Goal: Entertainment & Leisure: Consume media (video, audio)

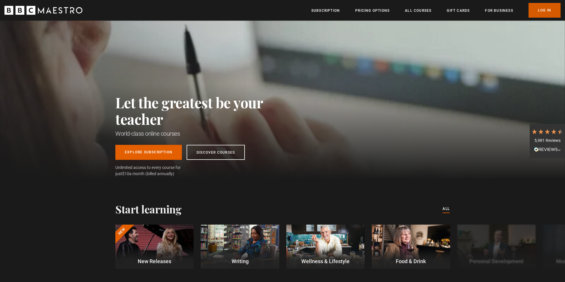
click at [453, 13] on link "Log In" at bounding box center [544, 10] width 32 height 15
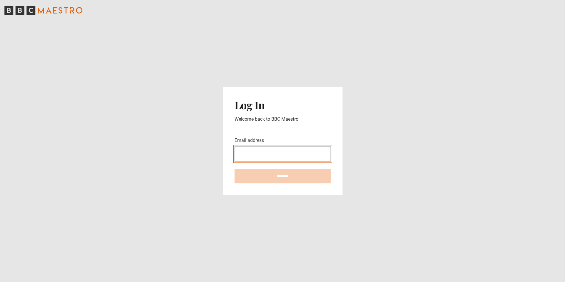
drag, startPoint x: 291, startPoint y: 148, endPoint x: 293, endPoint y: 153, distance: 5.6
click at [292, 149] on input "Email address" at bounding box center [282, 153] width 96 height 15
click at [293, 153] on input "Email address" at bounding box center [282, 153] width 96 height 15
type input "**********"
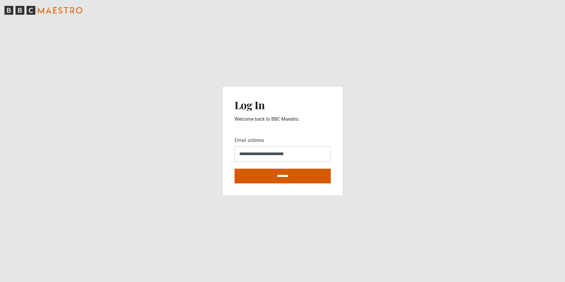
click at [286, 179] on input "********" at bounding box center [282, 176] width 96 height 15
type input "**********"
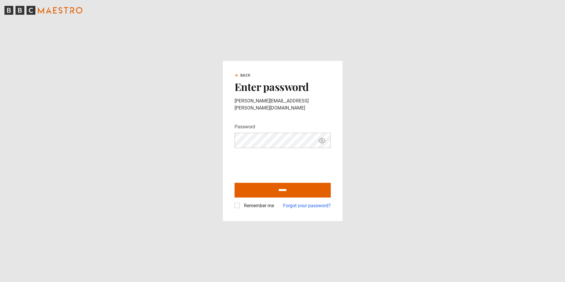
click at [241, 204] on label "Remember me" at bounding box center [257, 205] width 32 height 7
click at [262, 189] on input "******" at bounding box center [282, 190] width 96 height 15
type input "**********"
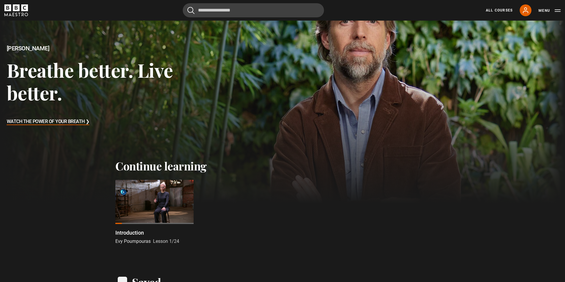
scroll to position [55, 0]
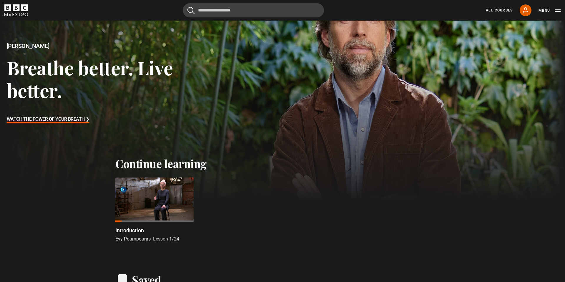
click at [131, 191] on div at bounding box center [154, 199] width 78 height 44
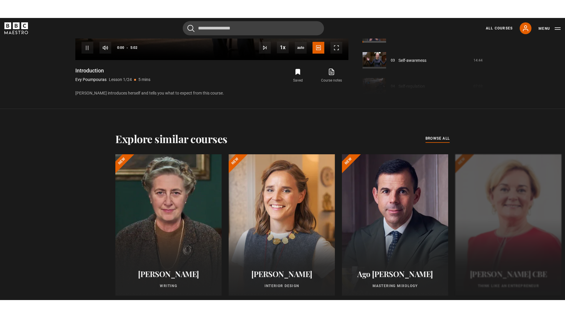
scroll to position [197, 0]
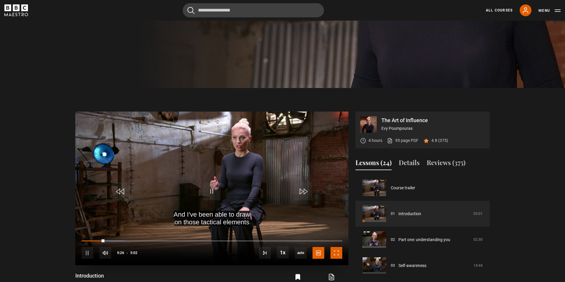
click at [335, 253] on span "Video Player" at bounding box center [336, 253] width 12 height 12
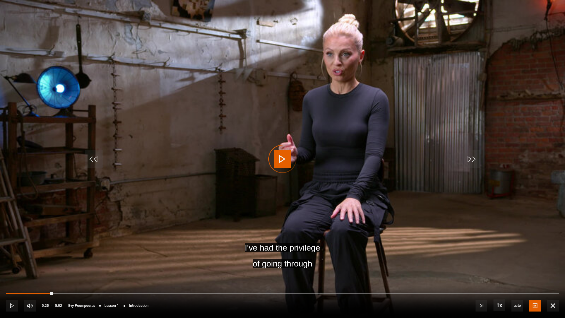
drag, startPoint x: 56, startPoint y: 292, endPoint x: 0, endPoint y: 299, distance: 56.9
click at [0, 281] on div "10s Skip Back 10 seconds Play 10s Skip Forward 10 seconds Loaded : 0.00% 0:00 0…" at bounding box center [282, 301] width 565 height 33
click at [280, 165] on span "Video Player" at bounding box center [283, 159] width 18 height 18
click at [279, 162] on span "Video Player" at bounding box center [283, 159] width 18 height 18
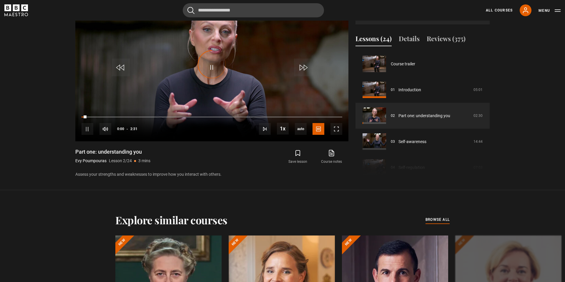
scroll to position [26, 0]
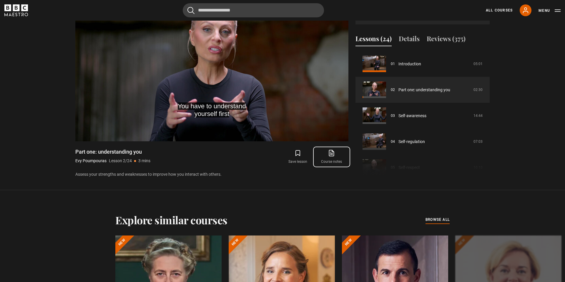
click at [333, 157] on link "Course notes opens in new tab" at bounding box center [332, 156] width 34 height 17
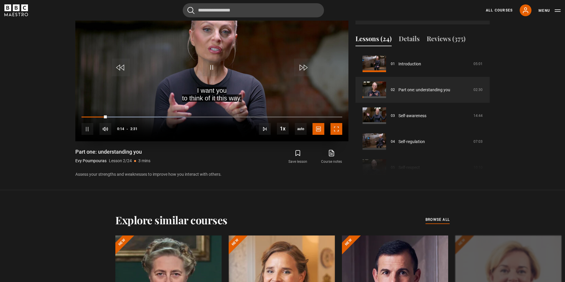
click at [333, 126] on span "Video Player" at bounding box center [336, 129] width 12 height 12
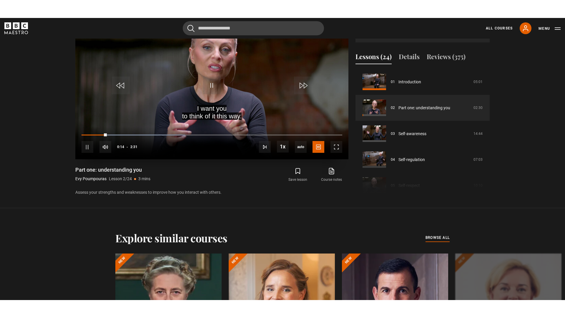
scroll to position [308, 0]
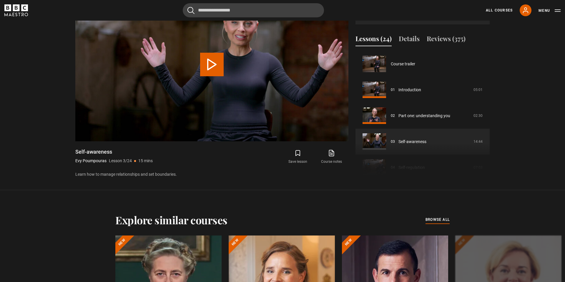
scroll to position [52, 0]
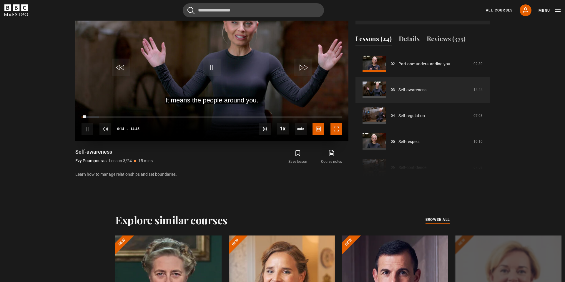
click at [339, 131] on span "Video Player" at bounding box center [336, 129] width 12 height 12
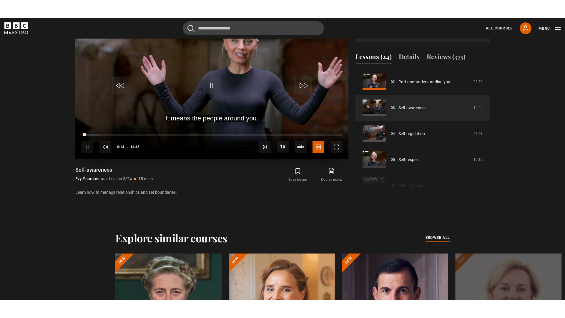
scroll to position [308, 0]
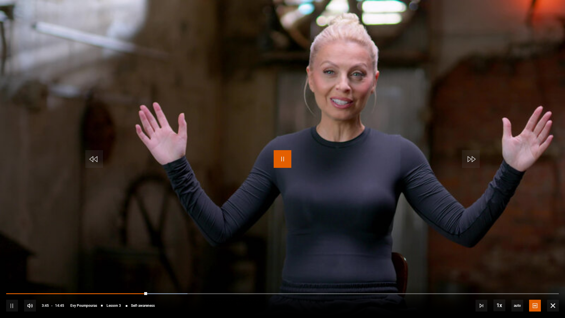
drag, startPoint x: 280, startPoint y: 165, endPoint x: 277, endPoint y: 162, distance: 3.7
click at [280, 165] on span "Video Player" at bounding box center [283, 159] width 18 height 18
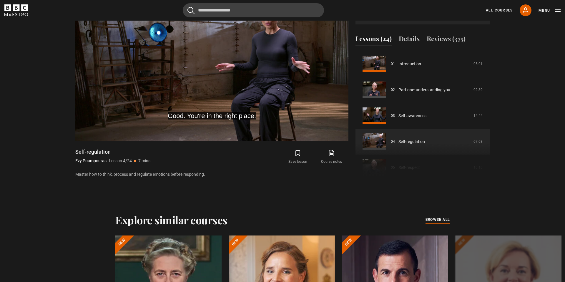
scroll to position [25, 0]
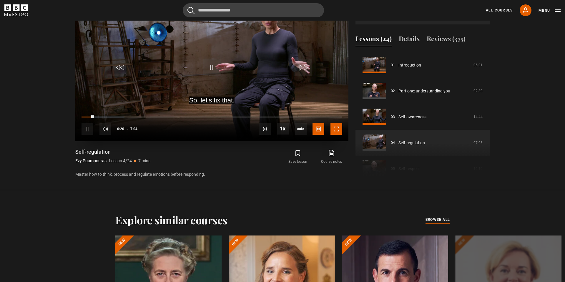
click at [338, 130] on span "Video Player" at bounding box center [336, 129] width 12 height 12
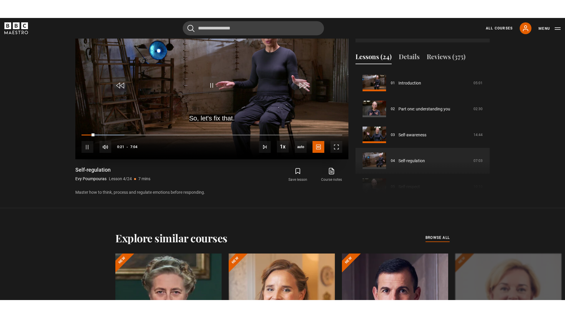
scroll to position [308, 0]
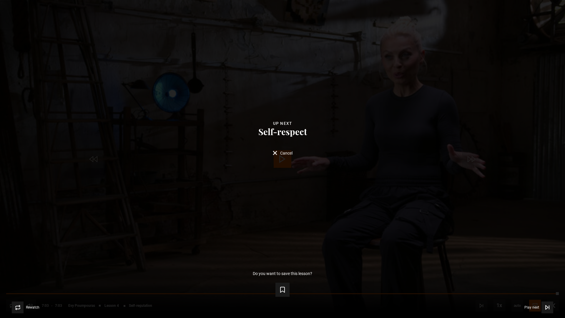
click at [279, 156] on div "Lesson Completed Up next Self-respect Cancel Do you want to save this lesson? S…" at bounding box center [282, 159] width 565 height 318
click at [277, 159] on button "Cancel" at bounding box center [283, 160] width 20 height 4
